Goal: Task Accomplishment & Management: Use online tool/utility

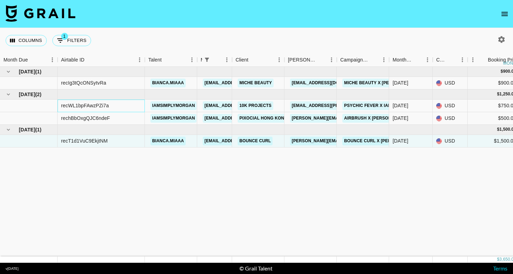
click at [133, 106] on div "recWL1bpFAwzPZi7a" at bounding box center [101, 105] width 87 height 13
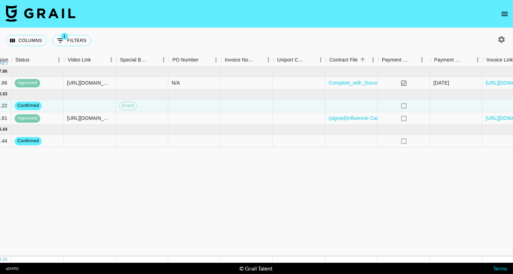
scroll to position [0, 595]
click at [99, 102] on div at bounding box center [90, 105] width 52 height 13
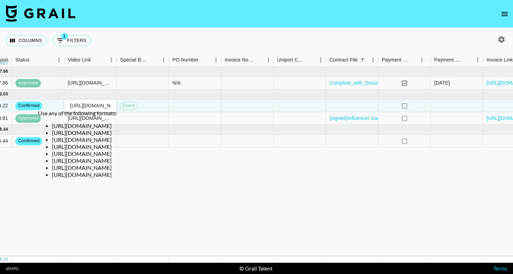
type input "[URL][DOMAIN_NAME]"
click at [117, 124] on div "Use any of the following formats: [URL][DOMAIN_NAME] [URL][DOMAIN_NAME] [URL][D…" at bounding box center [77, 144] width 79 height 68
click at [178, 106] on div at bounding box center [195, 105] width 52 height 13
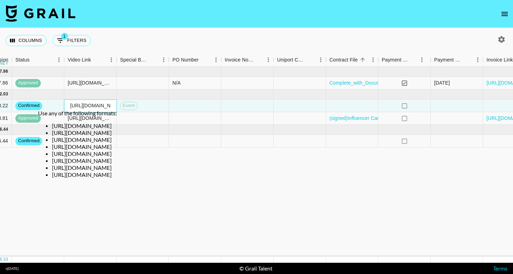
click at [103, 108] on input "[URL][DOMAIN_NAME]" at bounding box center [90, 106] width 51 height 6
click at [110, 108] on input "[URL][DOMAIN_NAME]" at bounding box center [90, 106] width 51 height 6
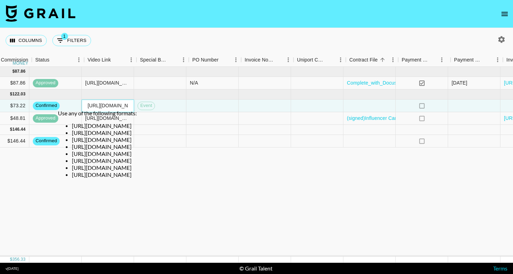
scroll to position [0, 574]
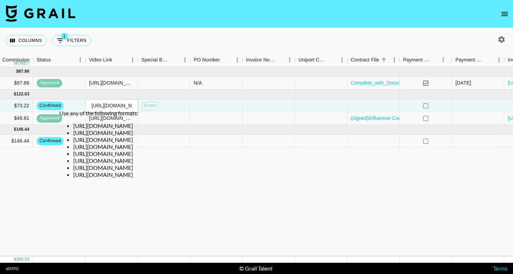
click at [111, 193] on div "[DATE] ( 1 ) $ 900.00 $ 87.86 recIg3tQcONSytvRa bianca.miaaa [EMAIL_ADDRESS][PE…" at bounding box center [5, 161] width 1158 height 189
click at [127, 104] on input "[URL][DOMAIN_NAME]" at bounding box center [111, 106] width 51 height 6
drag, startPoint x: 90, startPoint y: 106, endPoint x: 166, endPoint y: 106, distance: 76.1
click at [166, 106] on div "recWL1bpFAwzPZi7a iamsimplymorgan [EMAIL_ADDRESS][PERSON_NAME][DOMAIN_NAME] 10k…" at bounding box center [5, 105] width 1158 height 13
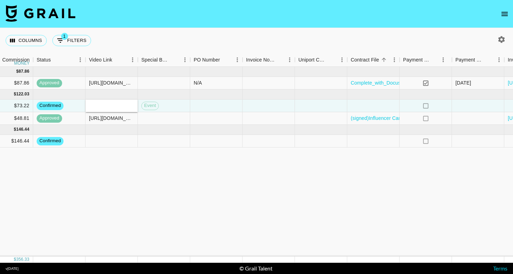
click at [181, 174] on div "[DATE] ( 1 ) $ 900.00 $ 87.86 recIg3tQcONSytvRa bianca.miaaa [EMAIL_ADDRESS][PE…" at bounding box center [5, 161] width 1158 height 189
click at [113, 102] on div at bounding box center [111, 105] width 52 height 13
click at [111, 103] on div at bounding box center [111, 105] width 52 height 13
type input "[URL][DOMAIN_NAME]"
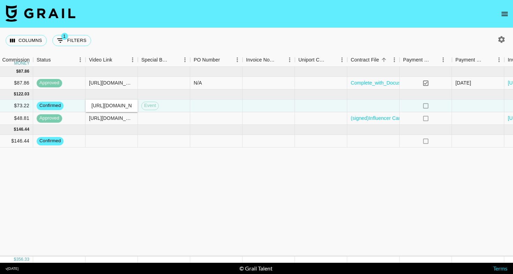
click at [202, 187] on div "[DATE] ( 1 ) $ 900.00 $ 87.86 recIg3tQcONSytvRa bianca.miaaa [EMAIL_ADDRESS][PE…" at bounding box center [5, 161] width 1158 height 189
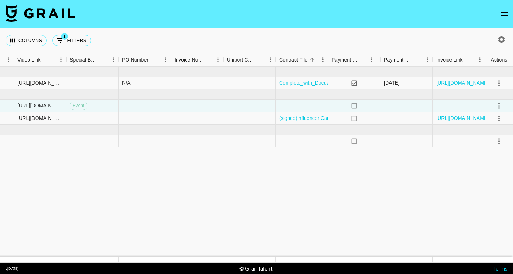
scroll to position [0, 0]
click at [500, 105] on icon "select merge strategy" at bounding box center [499, 106] width 8 height 8
click at [478, 170] on div "Approve" at bounding box center [483, 171] width 21 height 8
